Goal: Find specific page/section: Find specific page/section

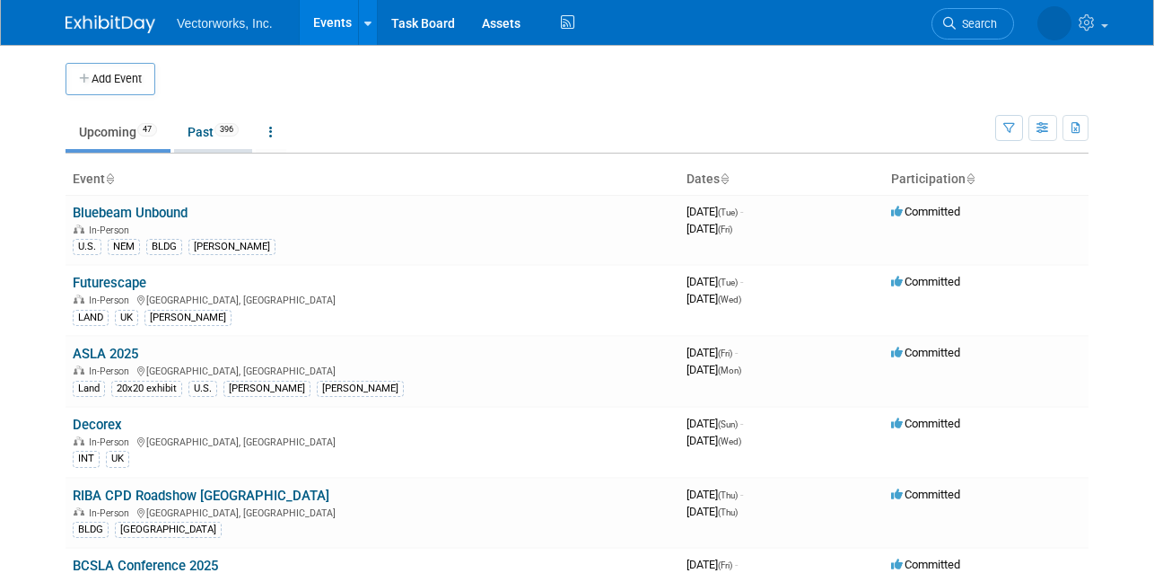
click at [206, 136] on link "Past 396" at bounding box center [213, 132] width 78 height 34
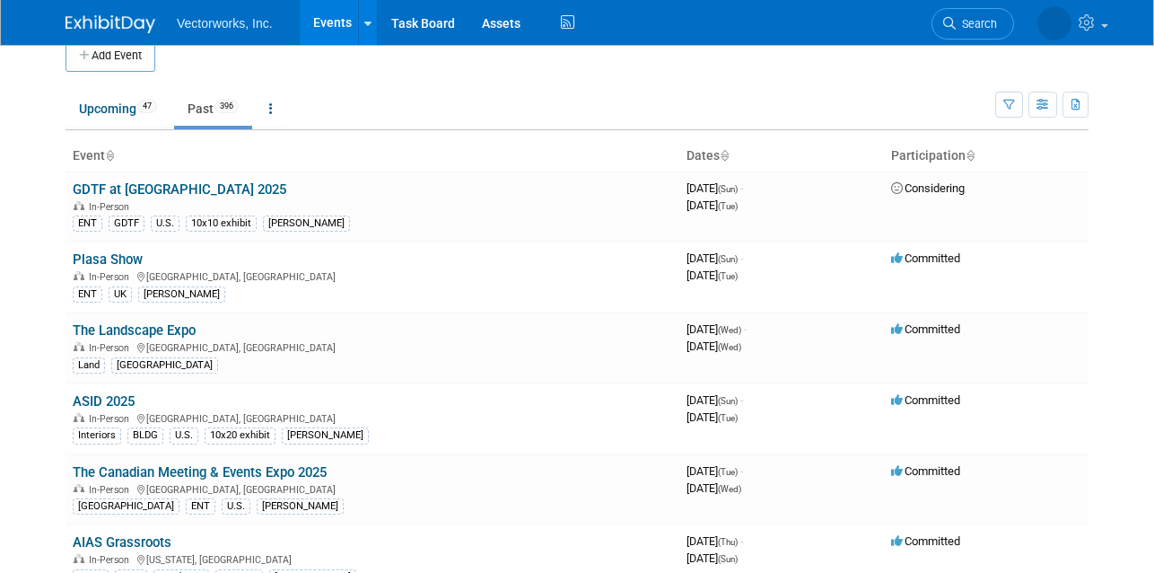
scroll to position [16, 0]
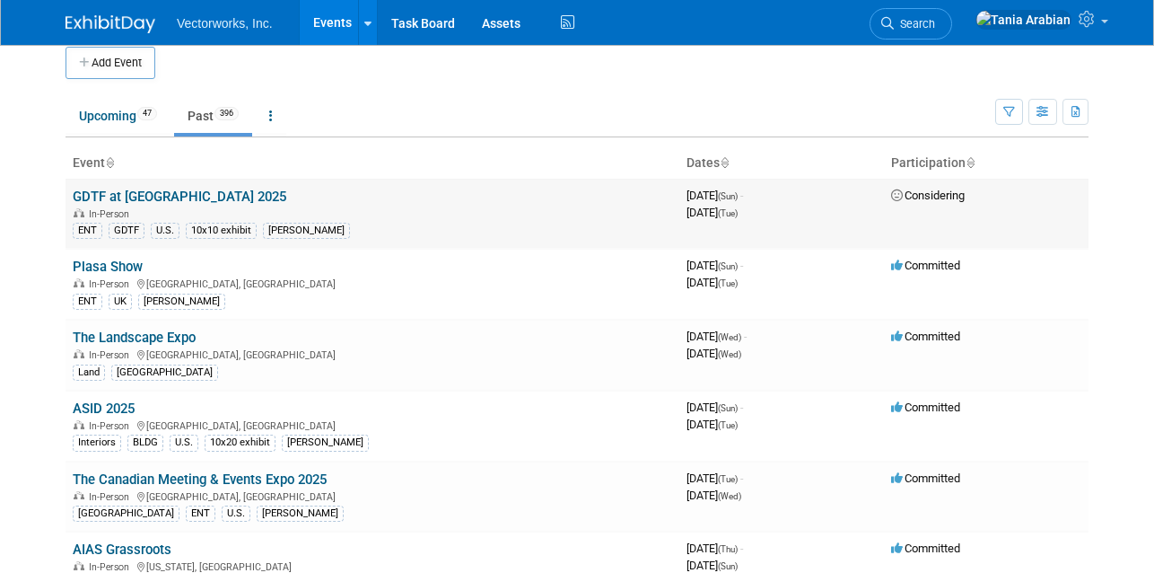
click at [162, 200] on link "GDTF at [GEOGRAPHIC_DATA] 2025" at bounding box center [180, 196] width 214 height 16
click at [177, 197] on link "GDTF at [GEOGRAPHIC_DATA] 2025" at bounding box center [180, 196] width 214 height 16
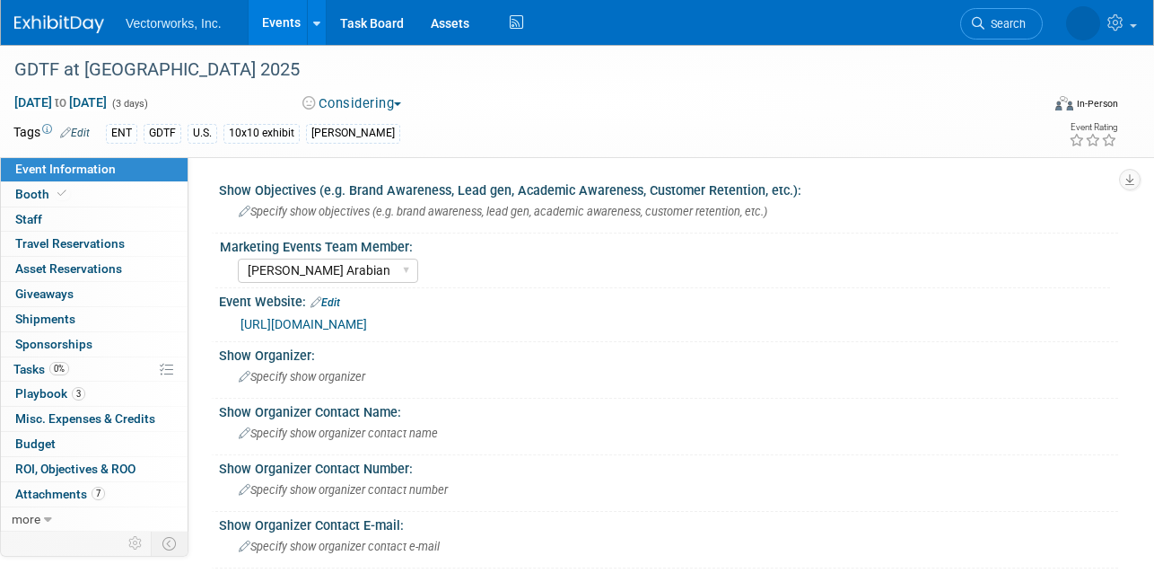
select select "Tania Arabian"
click at [60, 442] on link "Budget" at bounding box center [94, 444] width 187 height 24
select select "Tania Arabian"
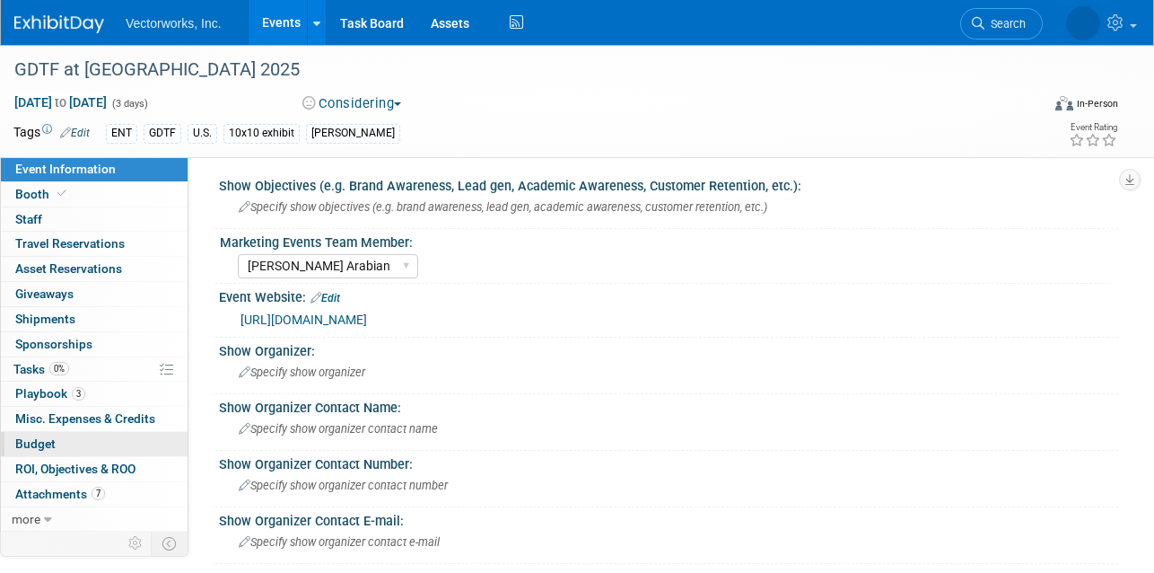
click at [31, 436] on span "Budget" at bounding box center [35, 443] width 40 height 14
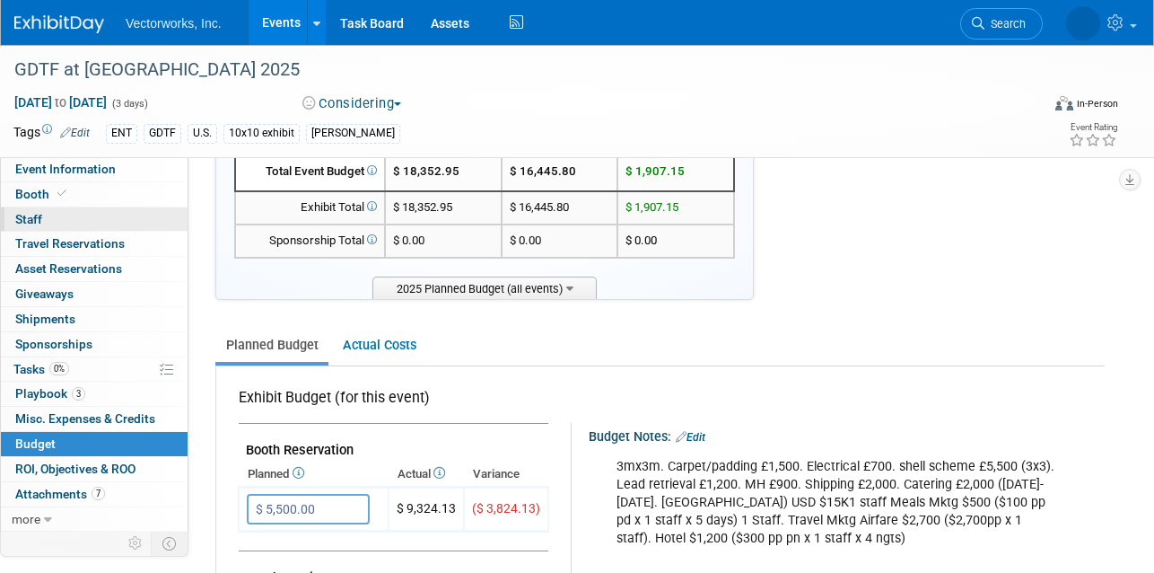
scroll to position [71, 0]
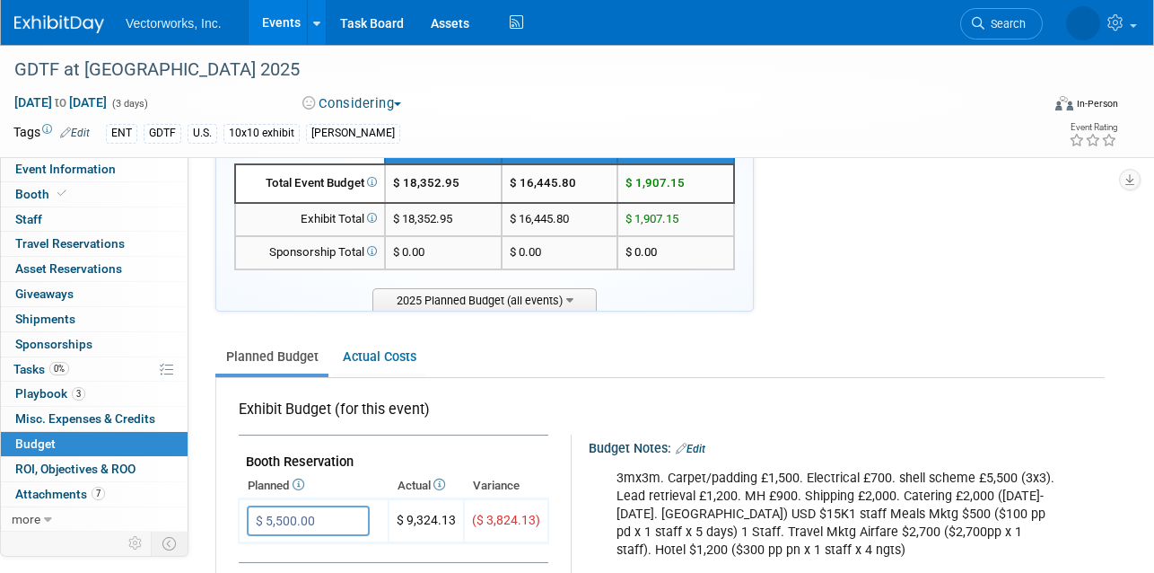
click at [281, 20] on link "Events" at bounding box center [282, 22] width 66 height 45
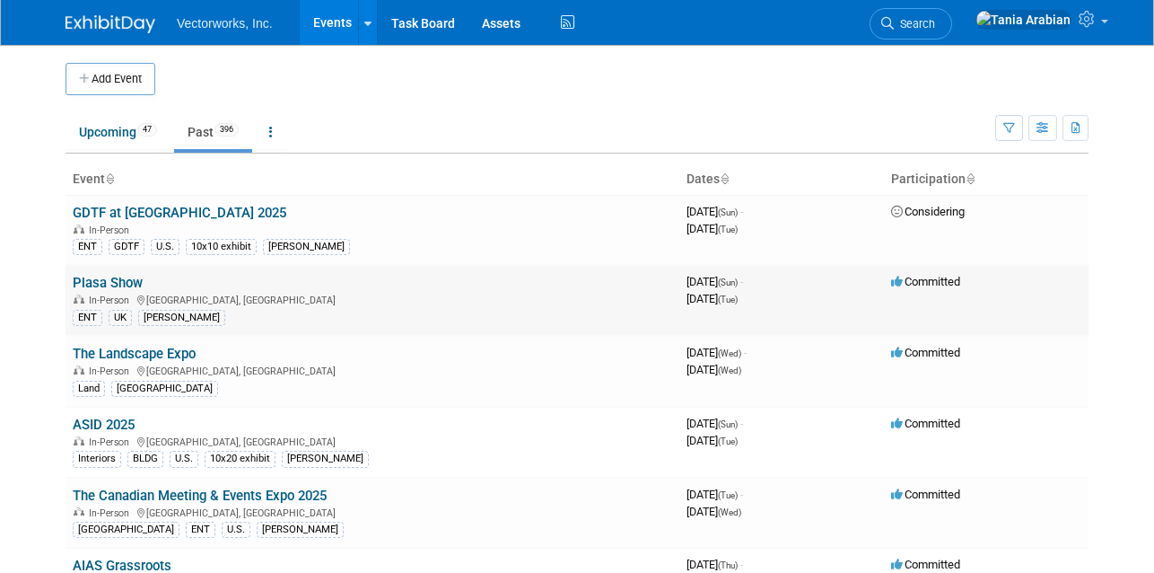
click at [95, 281] on link "Plasa Show" at bounding box center [108, 283] width 70 height 16
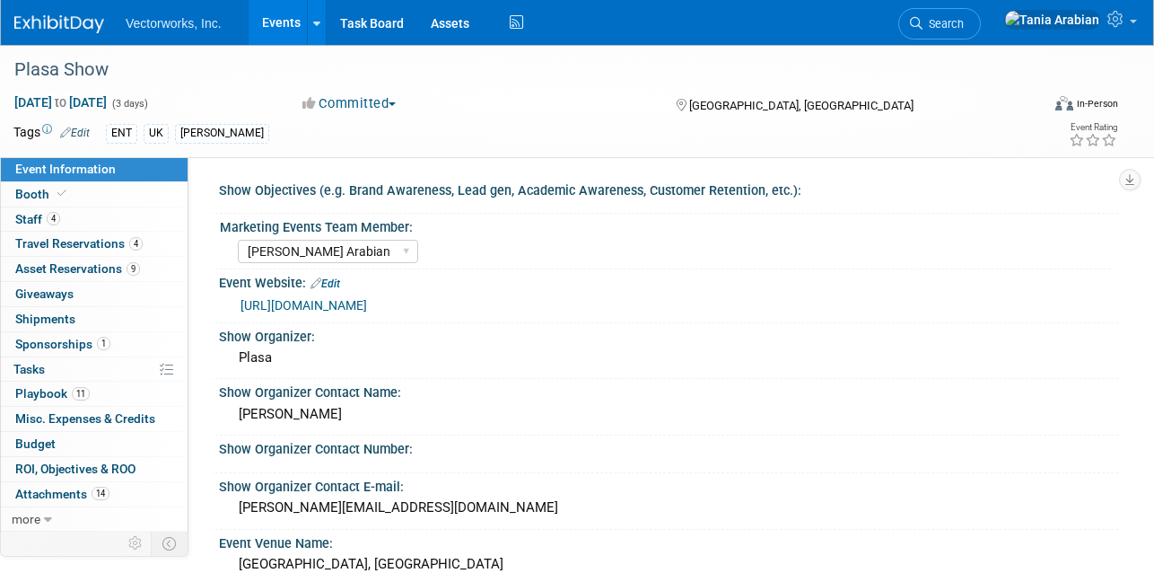
select select "Tania Arabian"
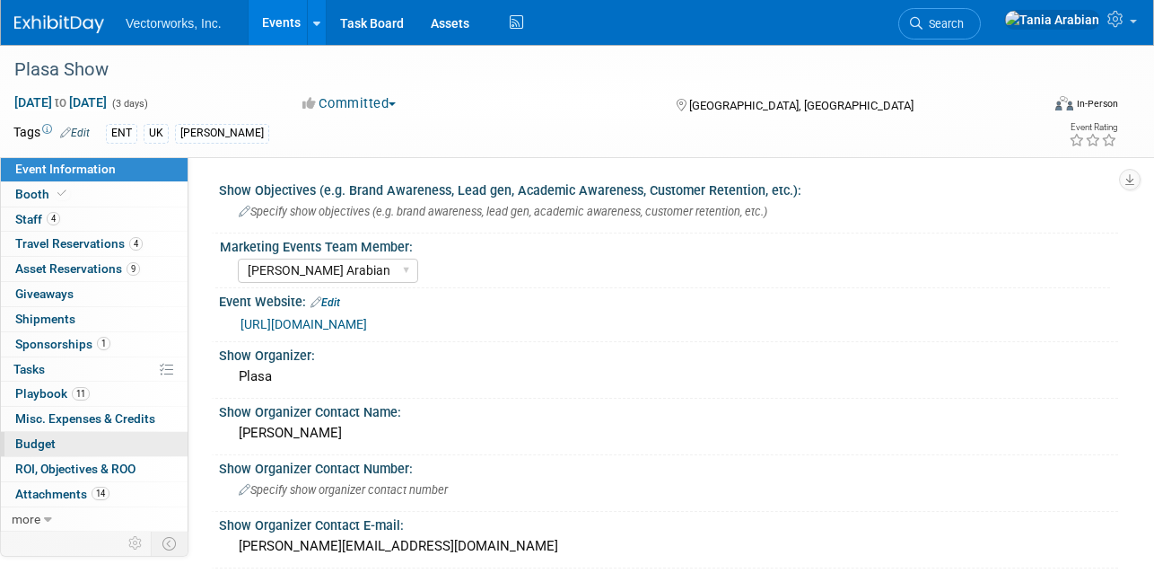
click at [44, 444] on span "Budget" at bounding box center [35, 443] width 40 height 14
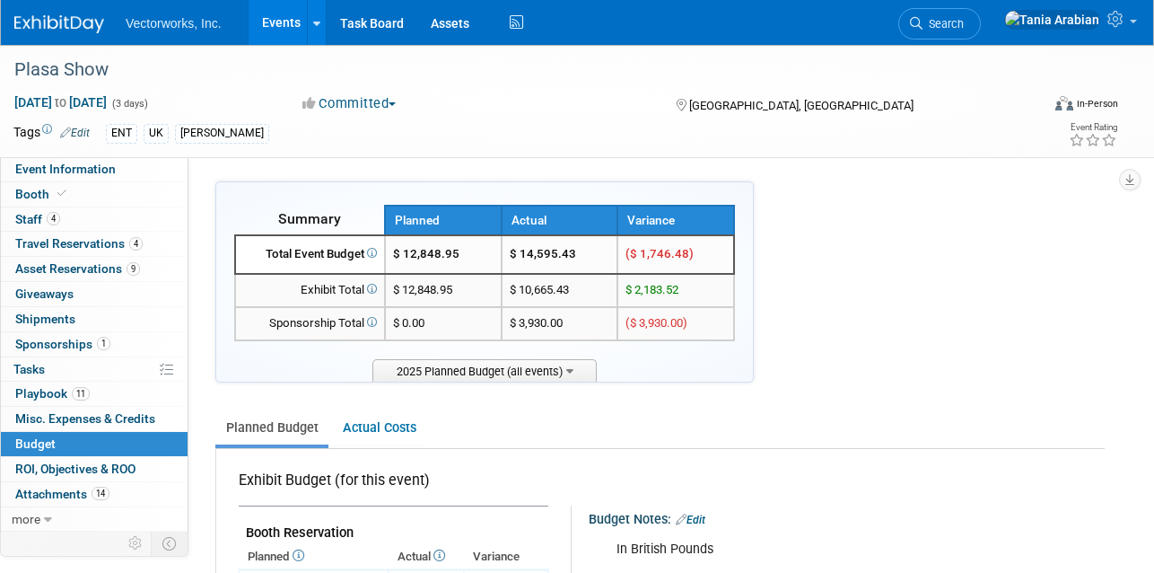
click at [279, 25] on link "Events" at bounding box center [282, 22] width 66 height 45
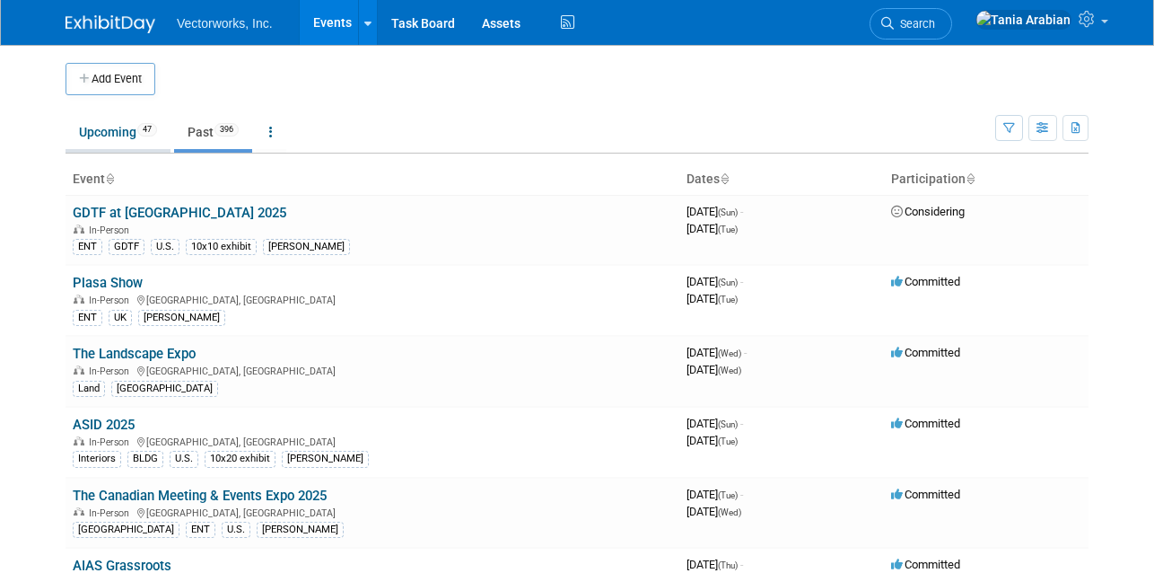
click at [85, 132] on link "Upcoming 47" at bounding box center [118, 132] width 105 height 34
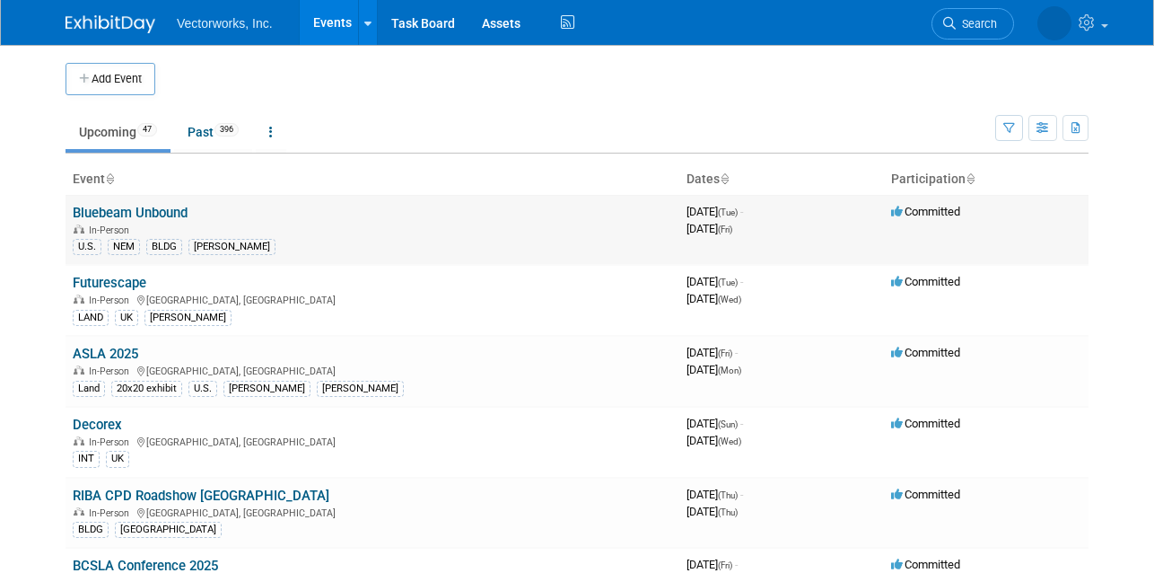
click at [135, 216] on link "Bluebeam Unbound" at bounding box center [130, 213] width 115 height 16
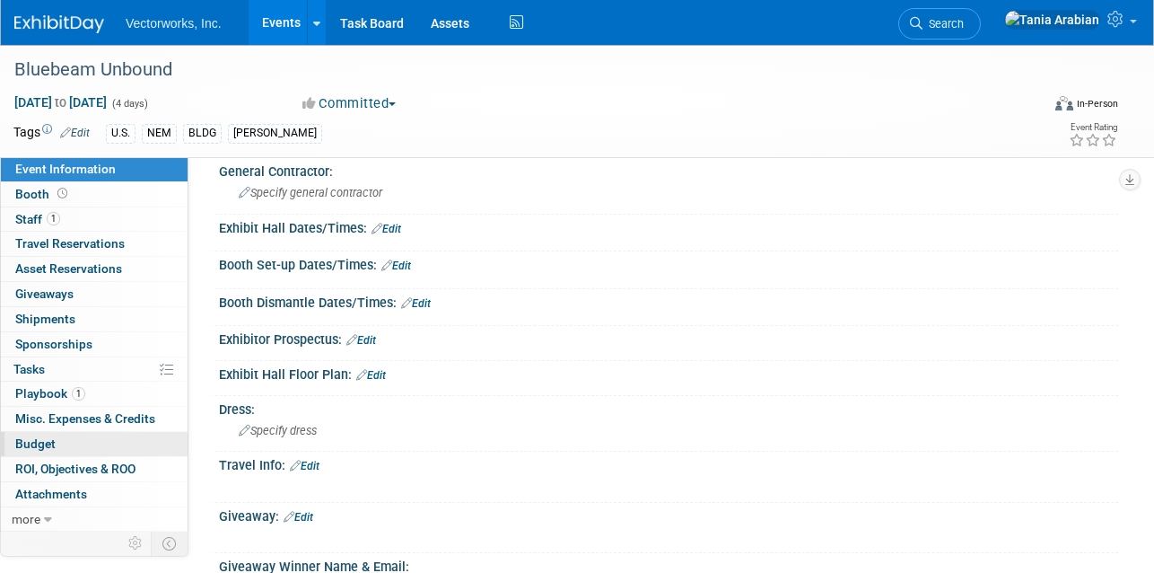
scroll to position [518, 0]
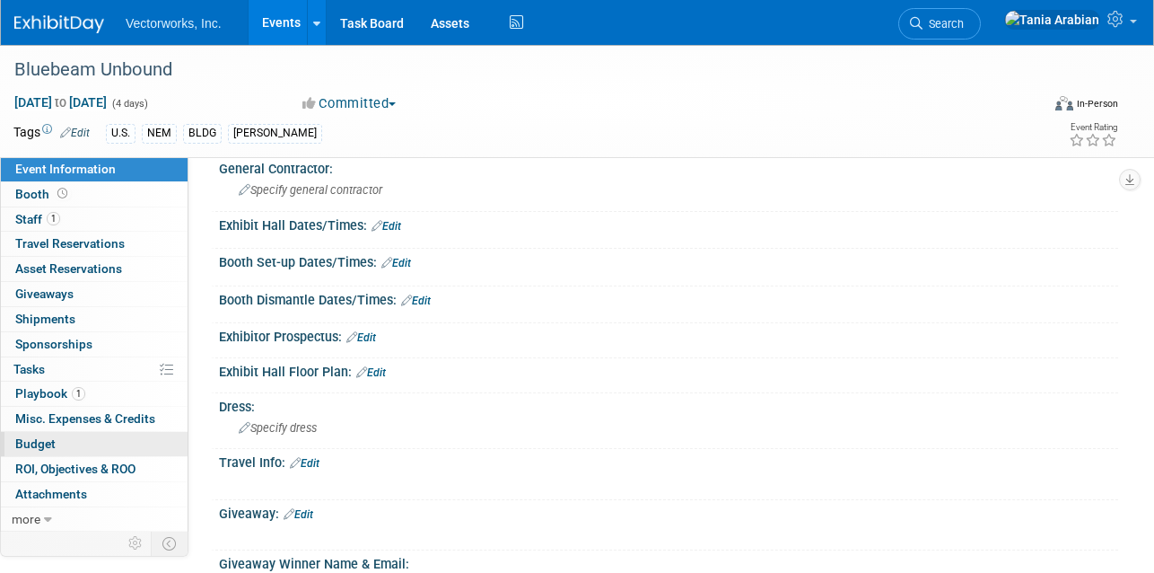
click at [39, 438] on span "Budget" at bounding box center [35, 443] width 40 height 14
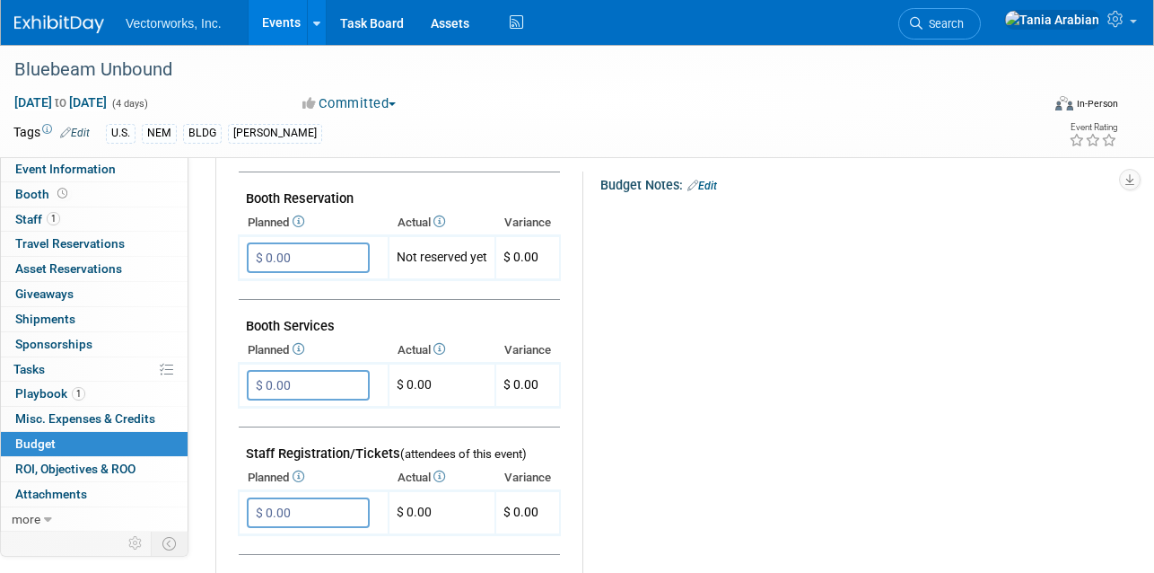
scroll to position [0, 0]
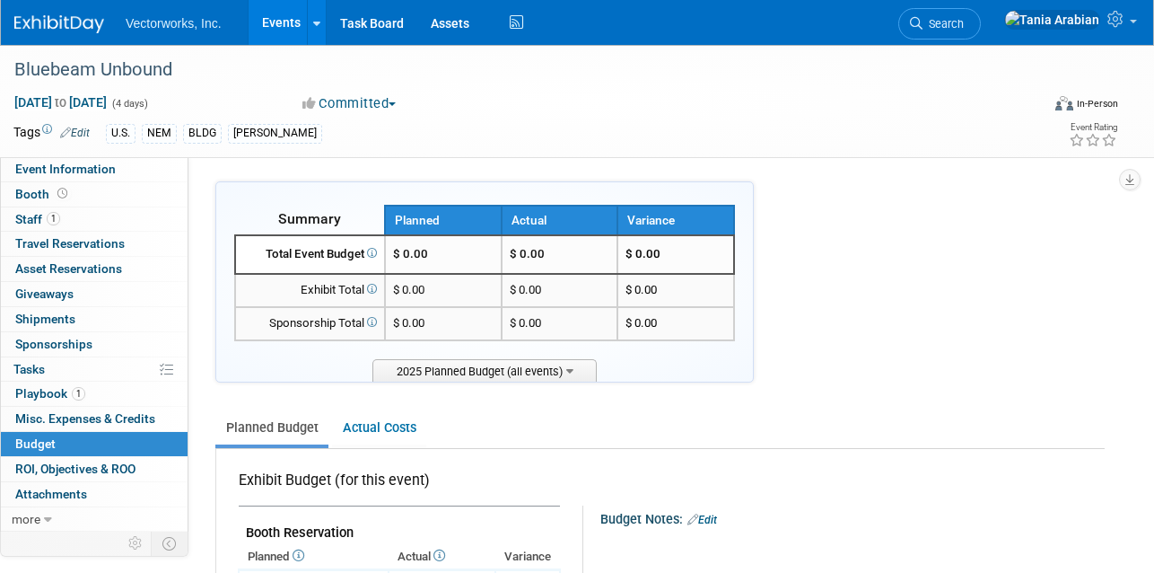
click at [277, 26] on link "Events" at bounding box center [282, 22] width 66 height 45
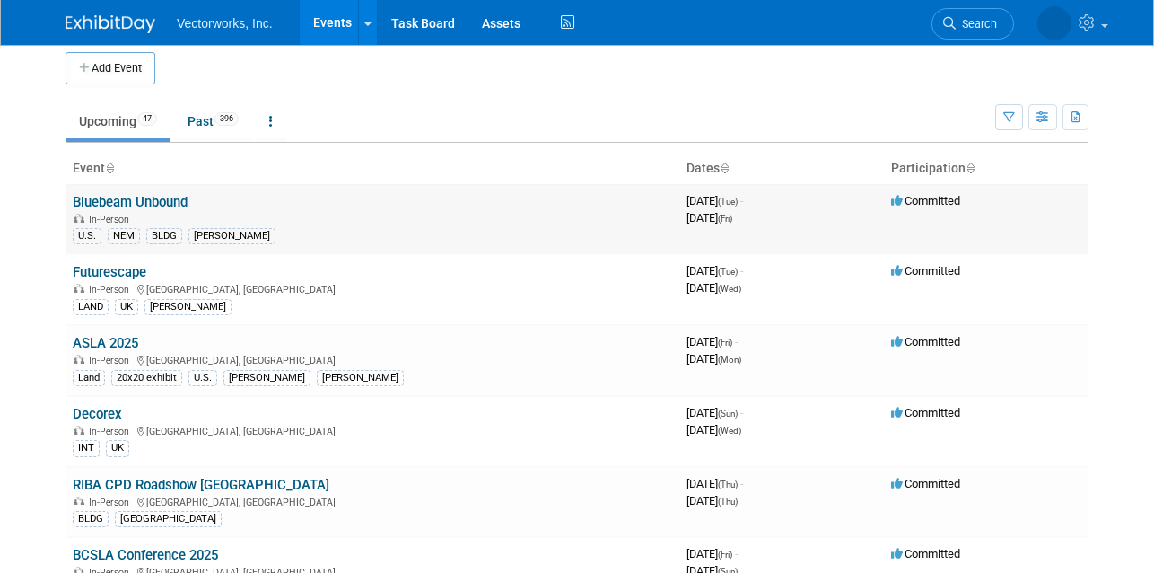
scroll to position [15, 0]
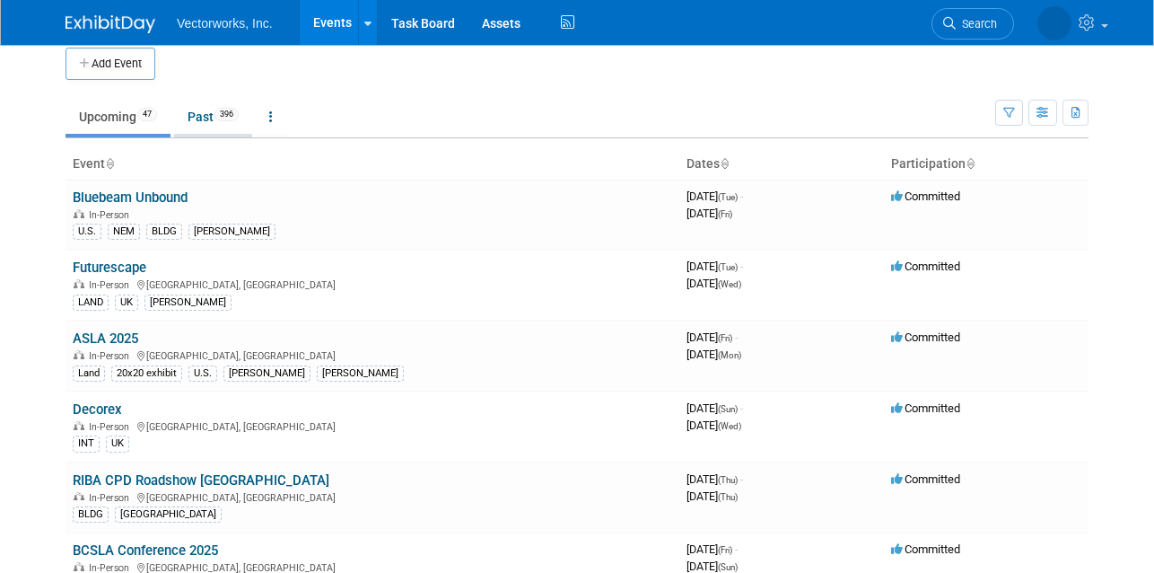
click at [205, 122] on link "Past 396" at bounding box center [213, 117] width 78 height 34
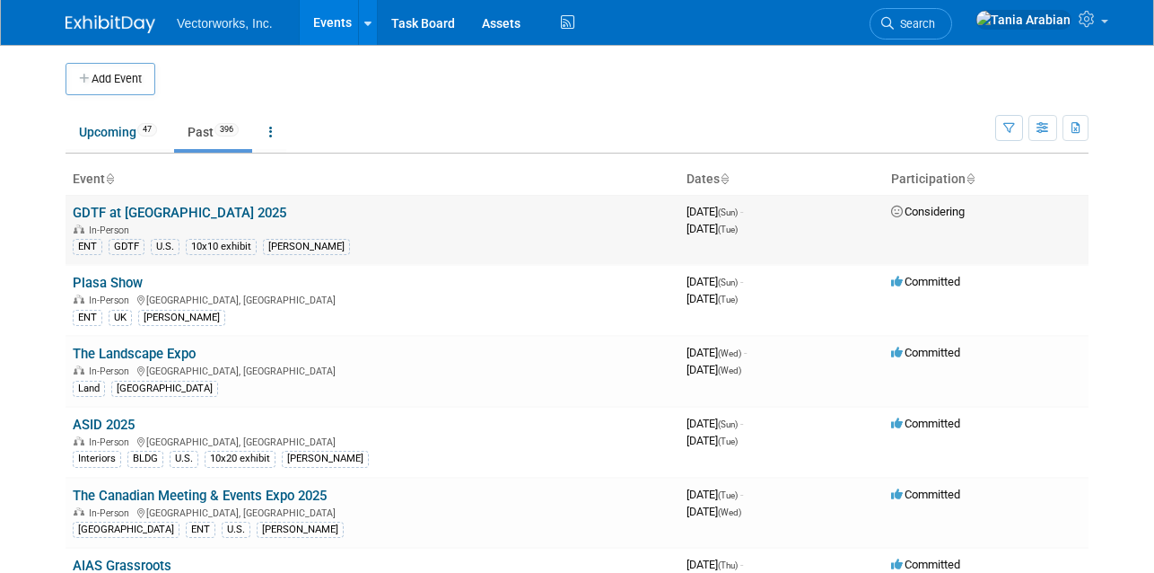
click at [96, 212] on link "GDTF at [GEOGRAPHIC_DATA] 2025" at bounding box center [180, 213] width 214 height 16
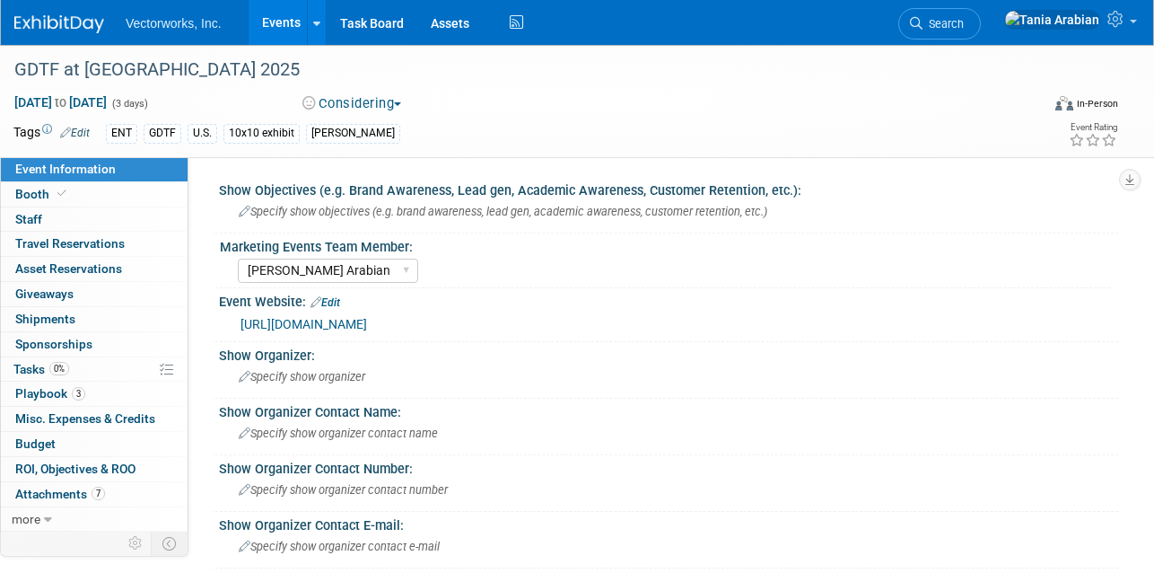
select select "[PERSON_NAME] Arabian"
click at [31, 442] on span "Budget" at bounding box center [35, 443] width 40 height 14
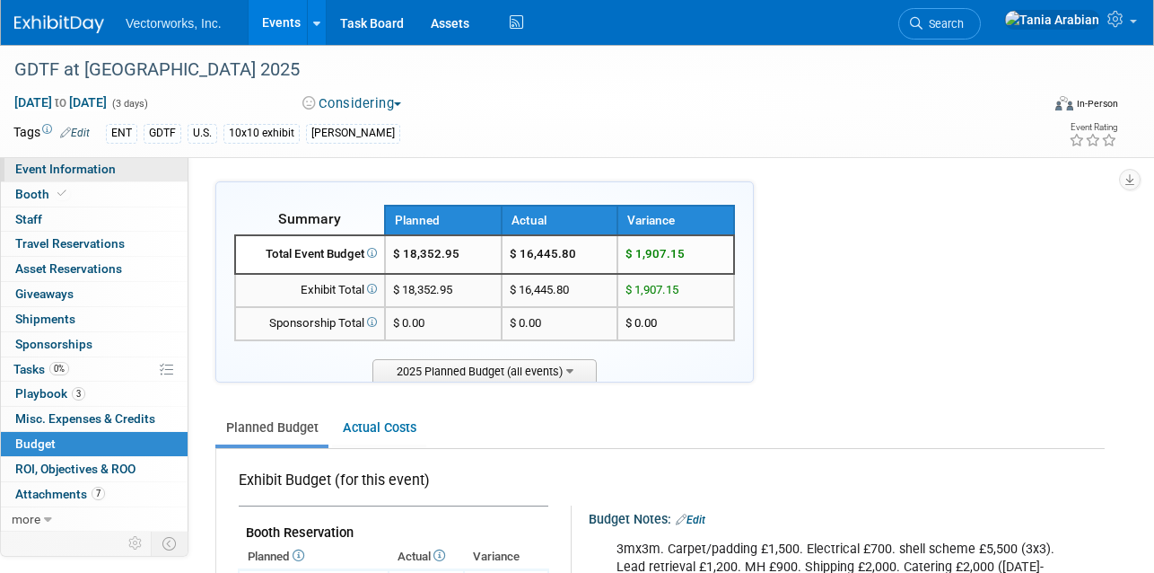
click at [57, 164] on span "Event Information" at bounding box center [65, 169] width 101 height 14
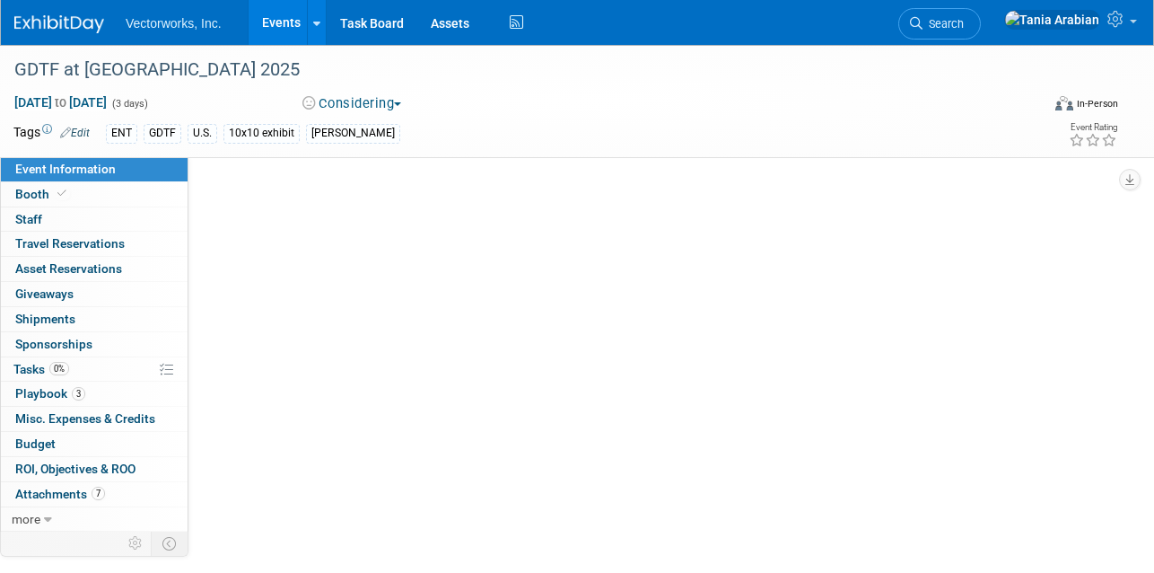
select select "[PERSON_NAME] Arabian"
